Goal: Browse casually: Explore the website without a specific task or goal

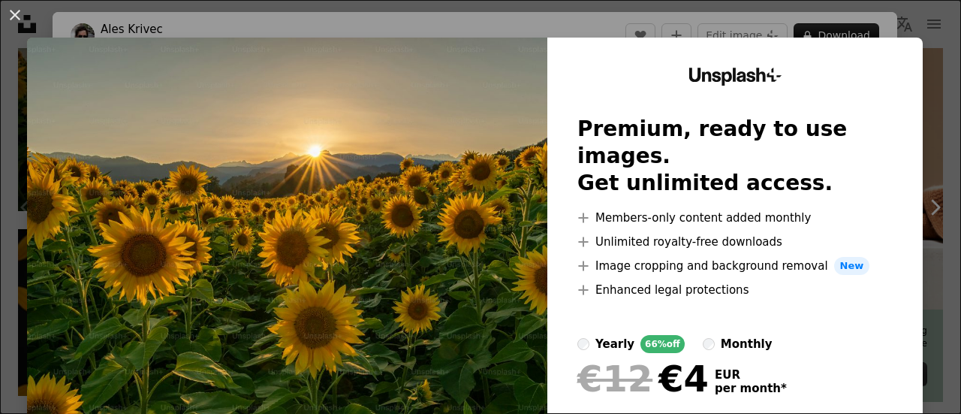
scroll to position [401, 0]
click at [431, 207] on img at bounding box center [287, 276] width 520 height 477
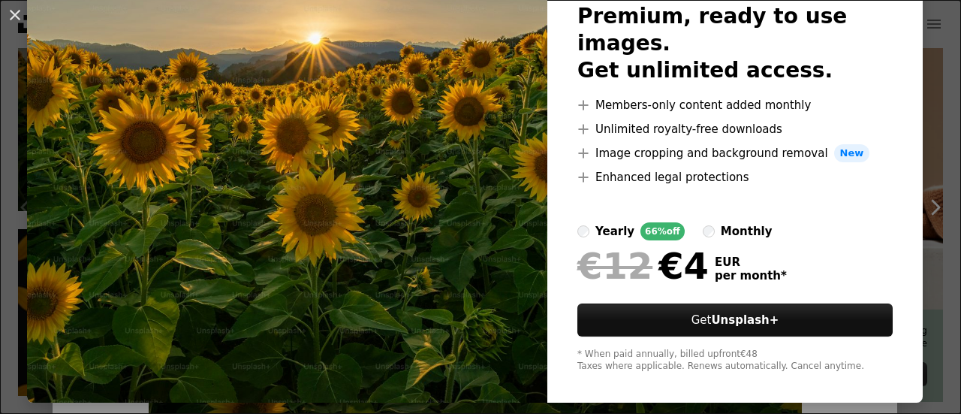
scroll to position [0, 0]
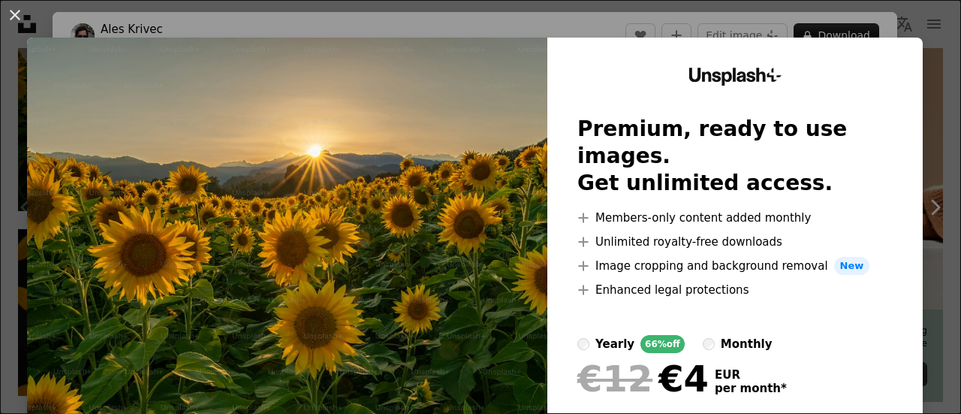
click at [449, 133] on img at bounding box center [287, 276] width 520 height 477
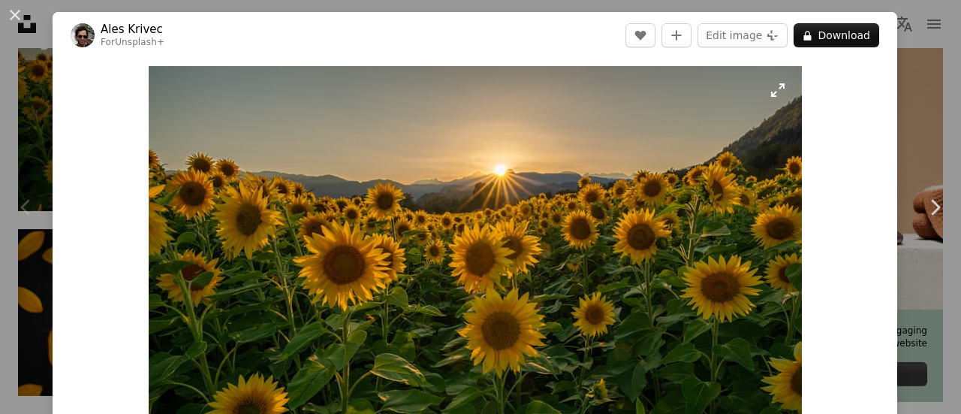
scroll to position [141, 0]
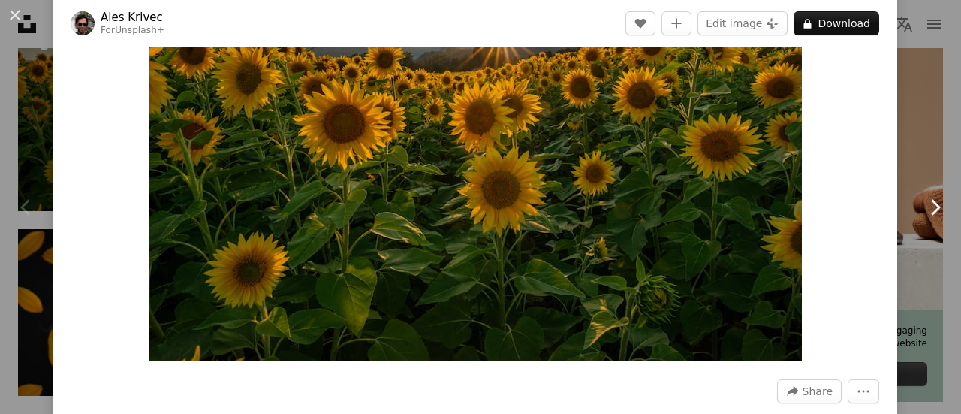
click at [924, 268] on link "Chevron right" at bounding box center [934, 207] width 53 height 144
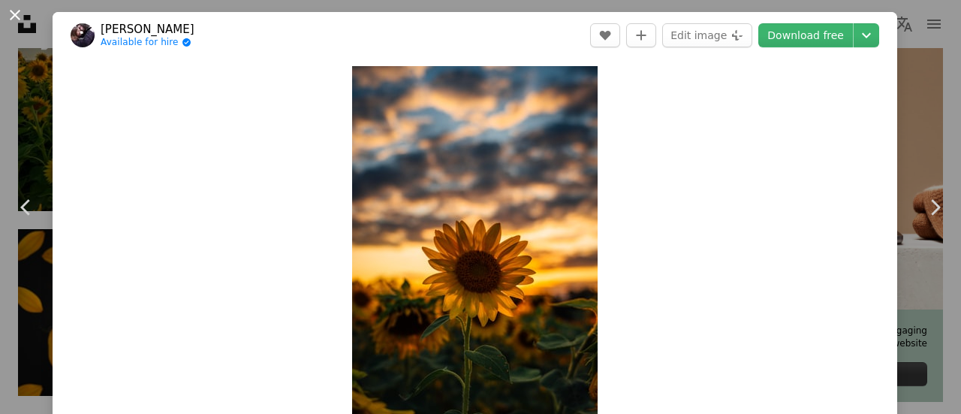
click at [11, 16] on button "An X shape" at bounding box center [15, 15] width 18 height 18
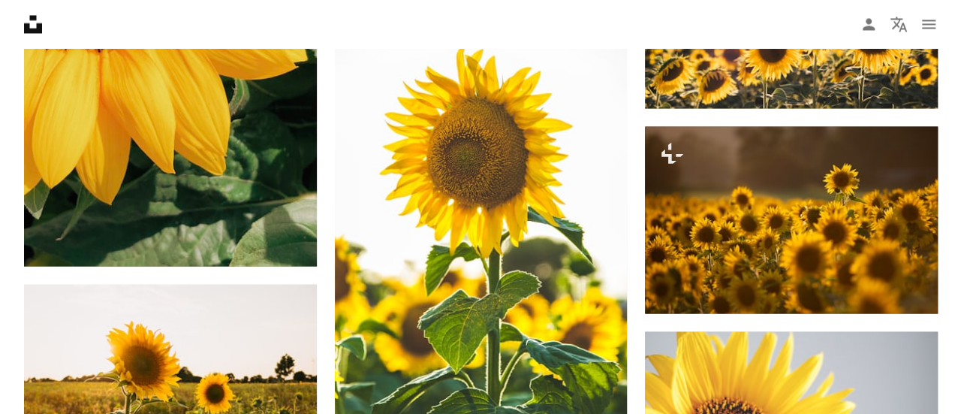
scroll to position [1363, 0]
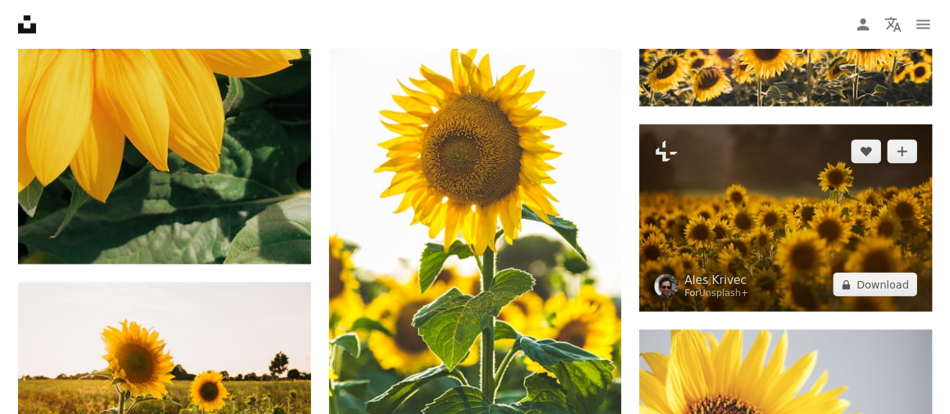
click at [794, 225] on img at bounding box center [785, 217] width 293 height 187
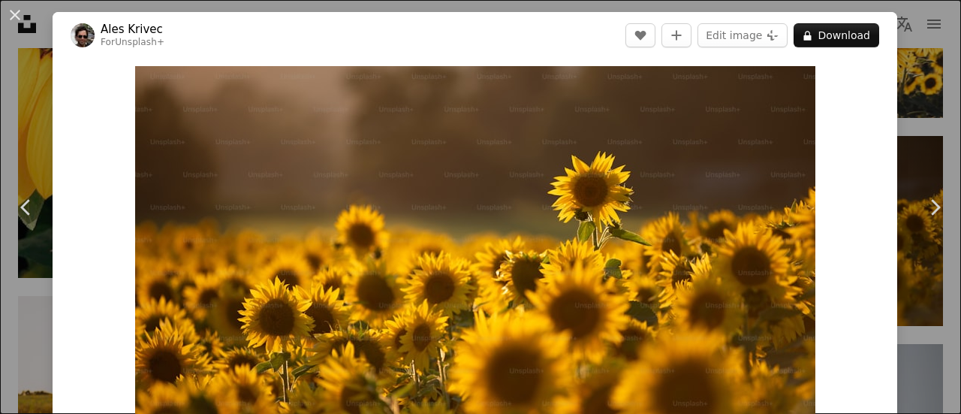
click at [921, 131] on div "An X shape Chevron left Chevron right Ales Krivec For Unsplash+ A heart A plus …" at bounding box center [480, 207] width 961 height 414
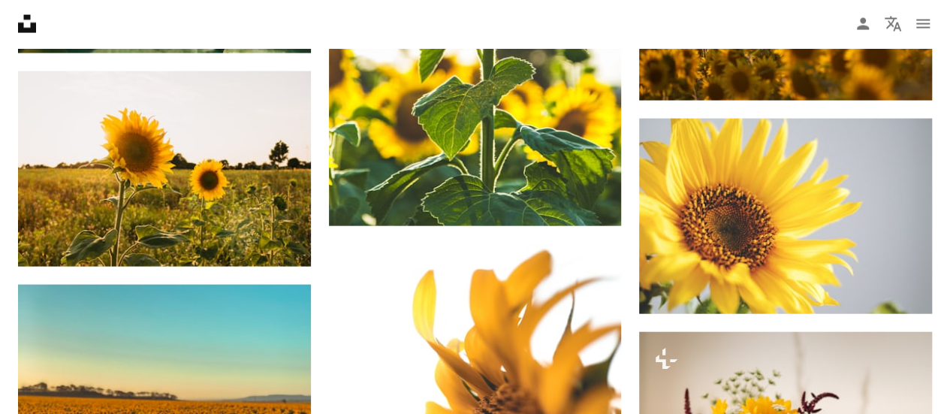
scroll to position [1576, 0]
